Goal: Navigation & Orientation: Find specific page/section

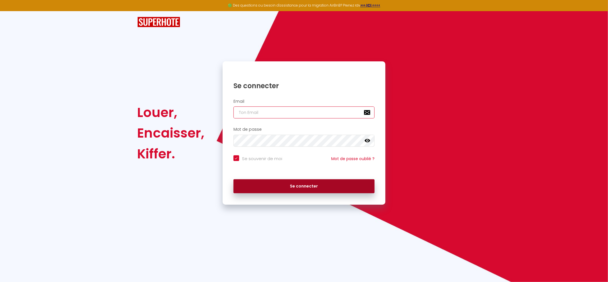
type input "[PERSON_NAME][EMAIL_ADDRESS][DOMAIN_NAME]"
click at [298, 184] on button "Se connecter" at bounding box center [304, 186] width 141 height 14
checkbox input "true"
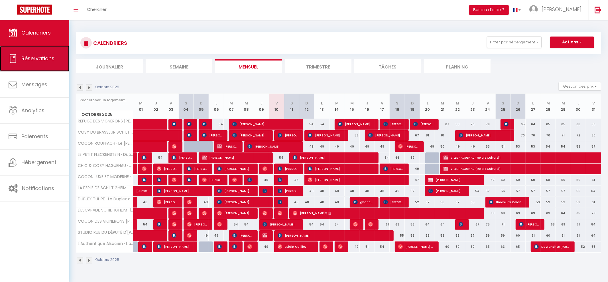
click at [41, 63] on link "Réservations" at bounding box center [34, 59] width 69 height 26
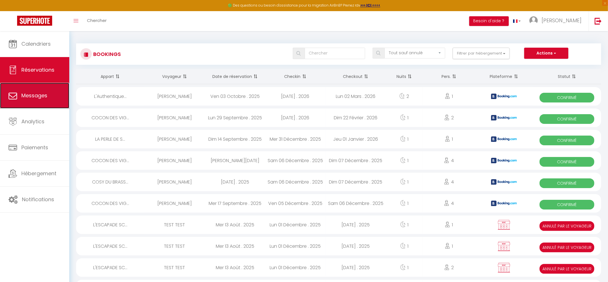
click at [53, 102] on link "Messages" at bounding box center [34, 96] width 69 height 26
select select "message"
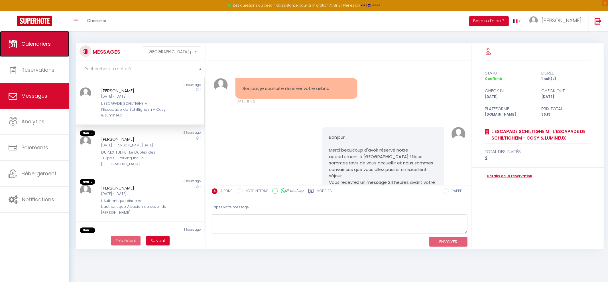
scroll to position [747, 0]
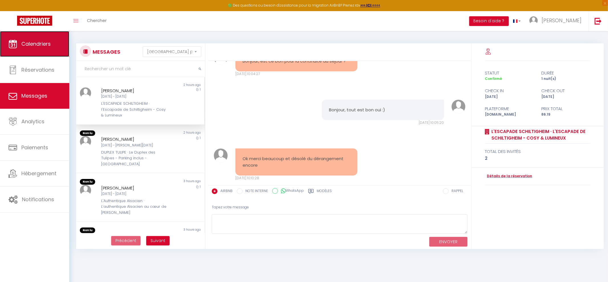
click at [35, 40] on span "Calendriers" at bounding box center [35, 43] width 29 height 7
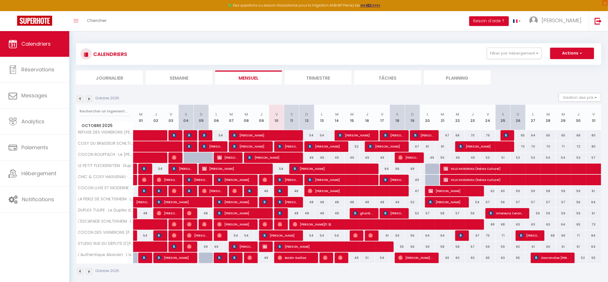
click at [117, 76] on li "Journalier" at bounding box center [109, 77] width 67 height 14
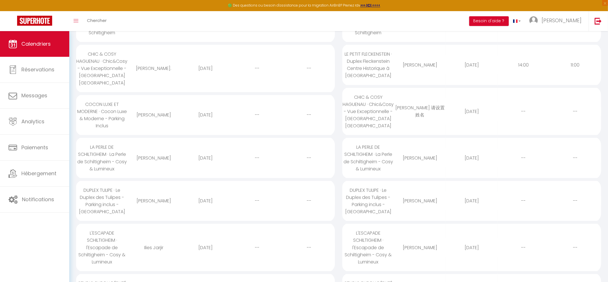
scroll to position [126, 0]
